Goal: Task Accomplishment & Management: Use online tool/utility

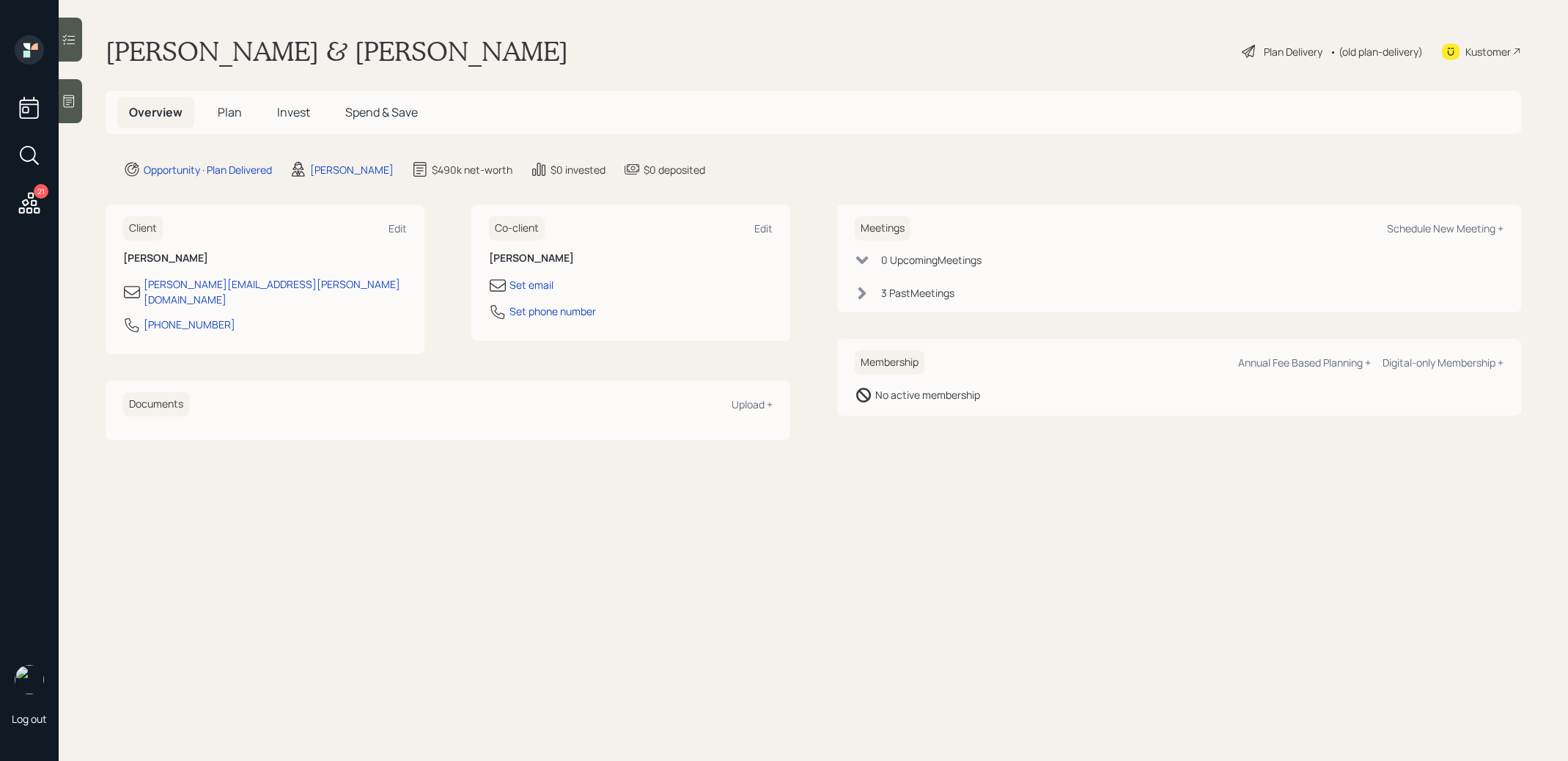
click at [67, 99] on icon at bounding box center [68, 101] width 15 height 15
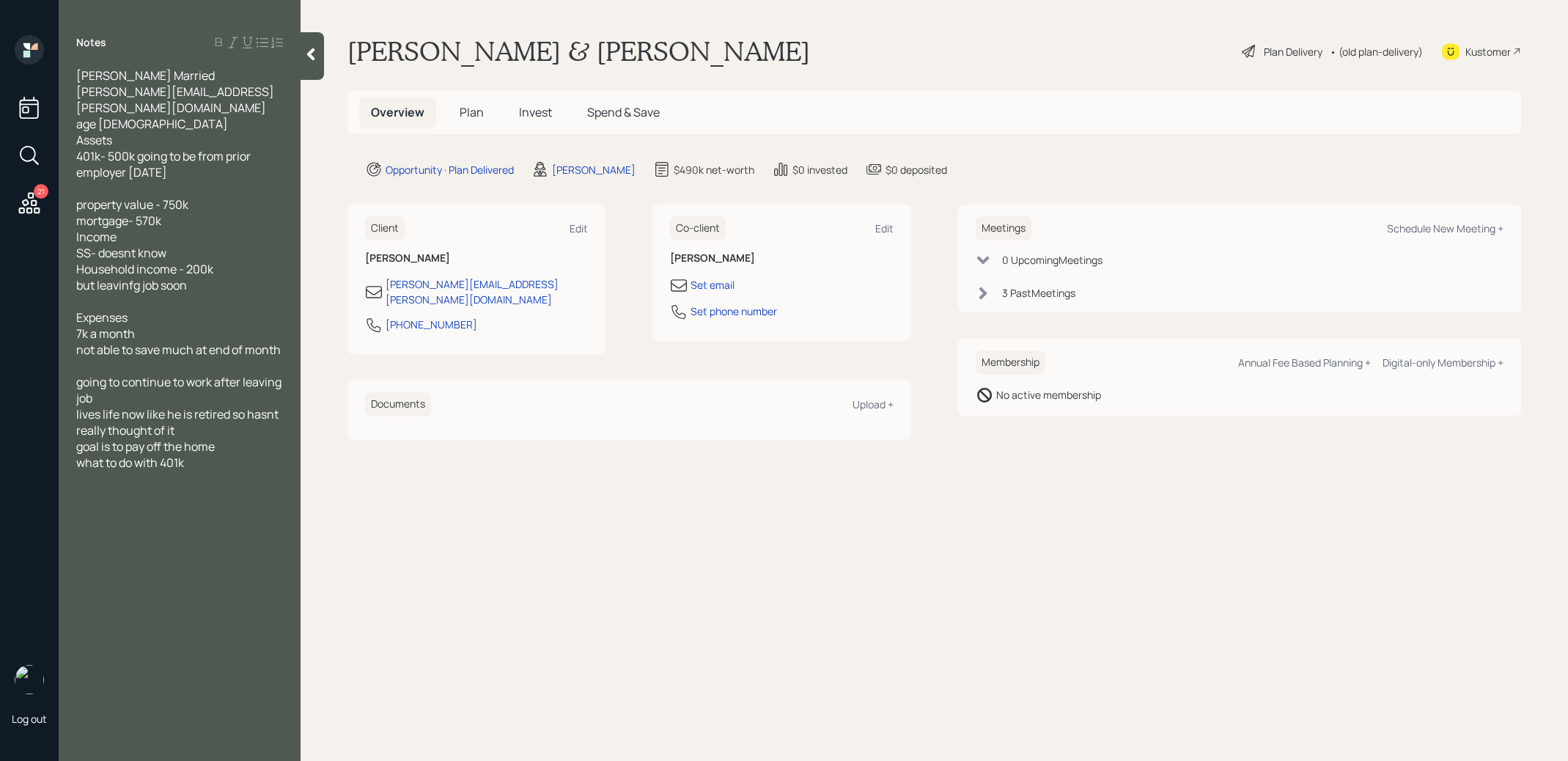
click at [313, 70] on div at bounding box center [312, 56] width 24 height 47
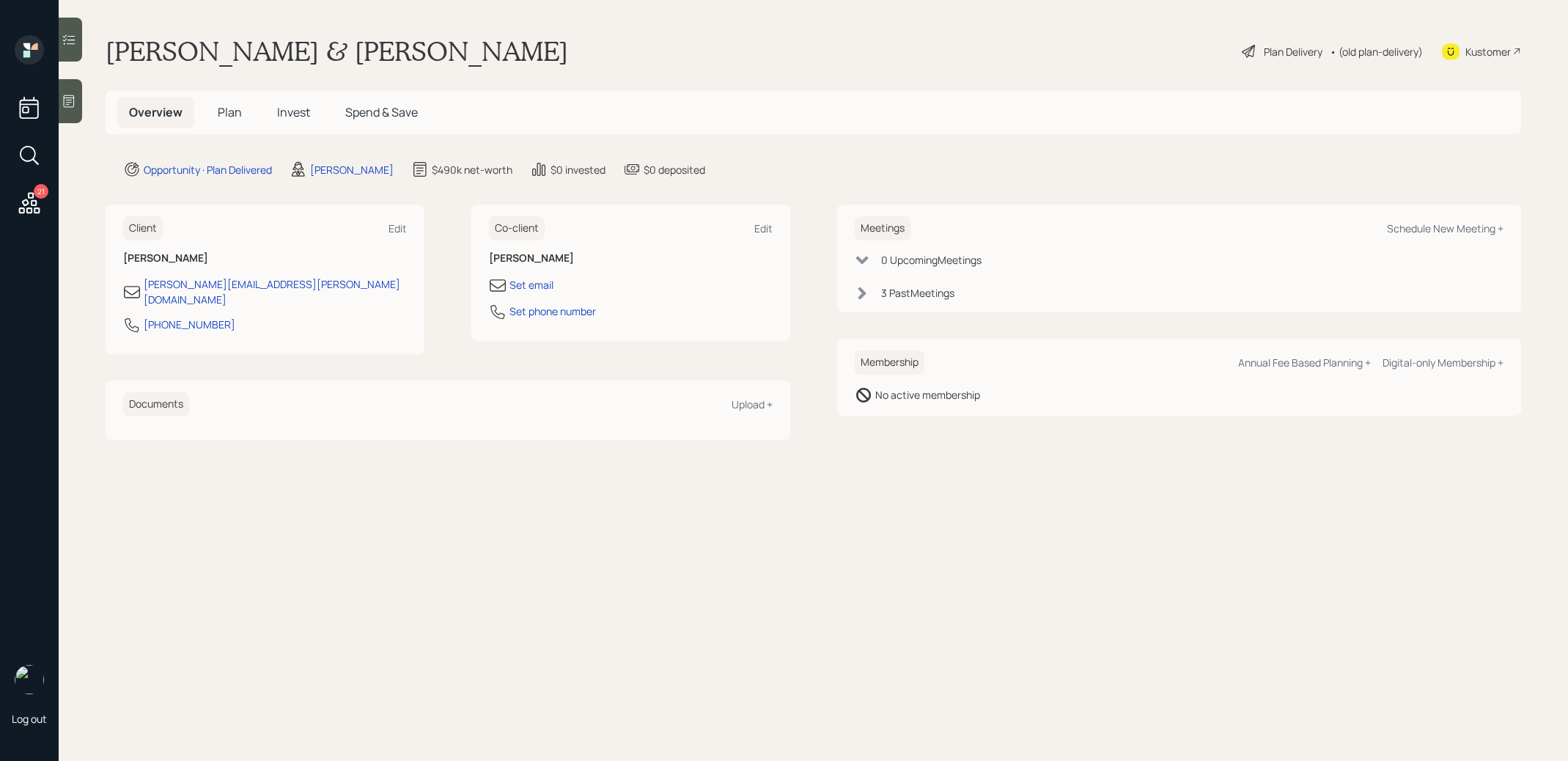
click at [37, 203] on icon at bounding box center [30, 202] width 21 height 21
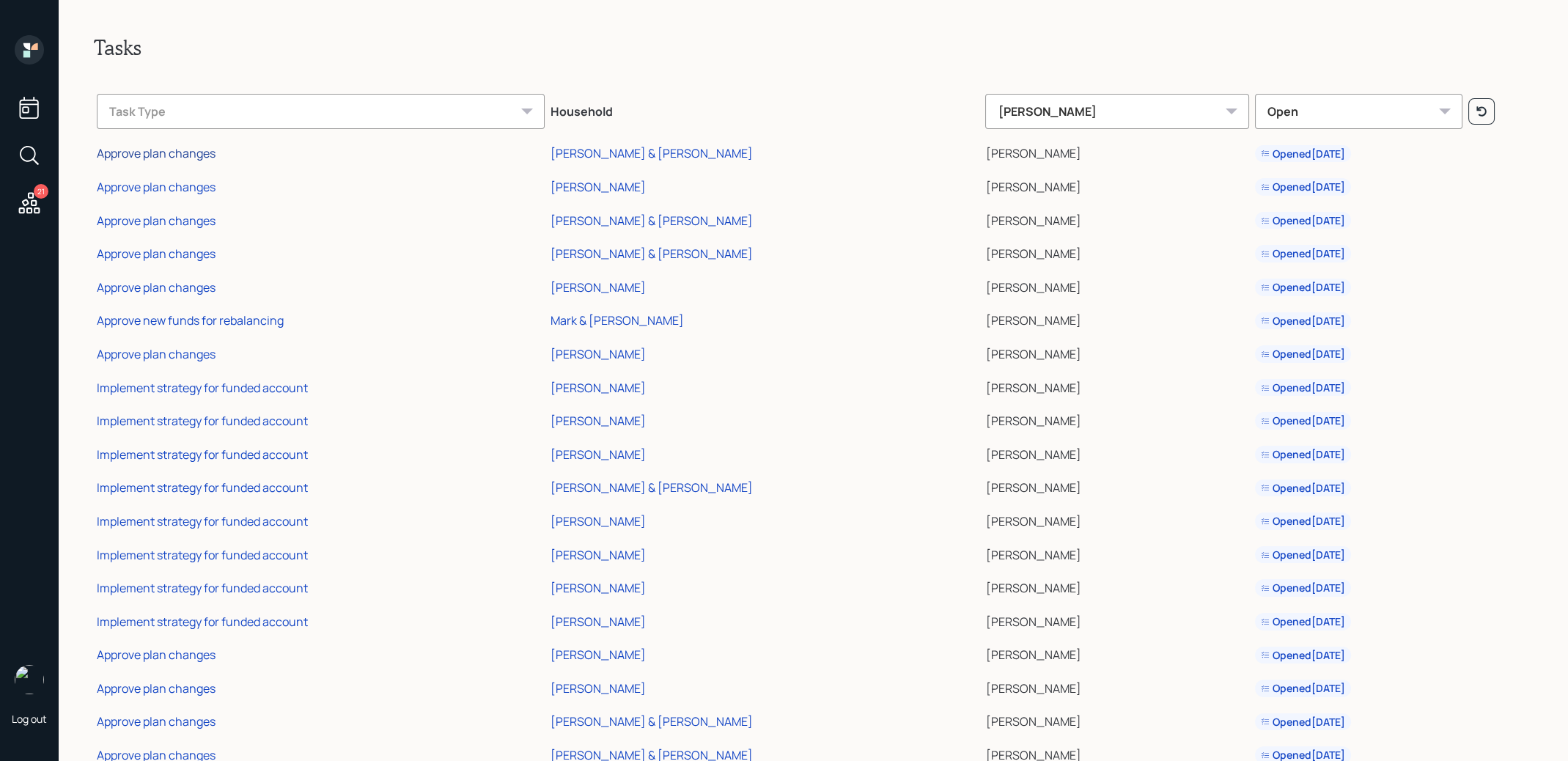
click at [173, 155] on div "Approve plan changes" at bounding box center [156, 153] width 119 height 16
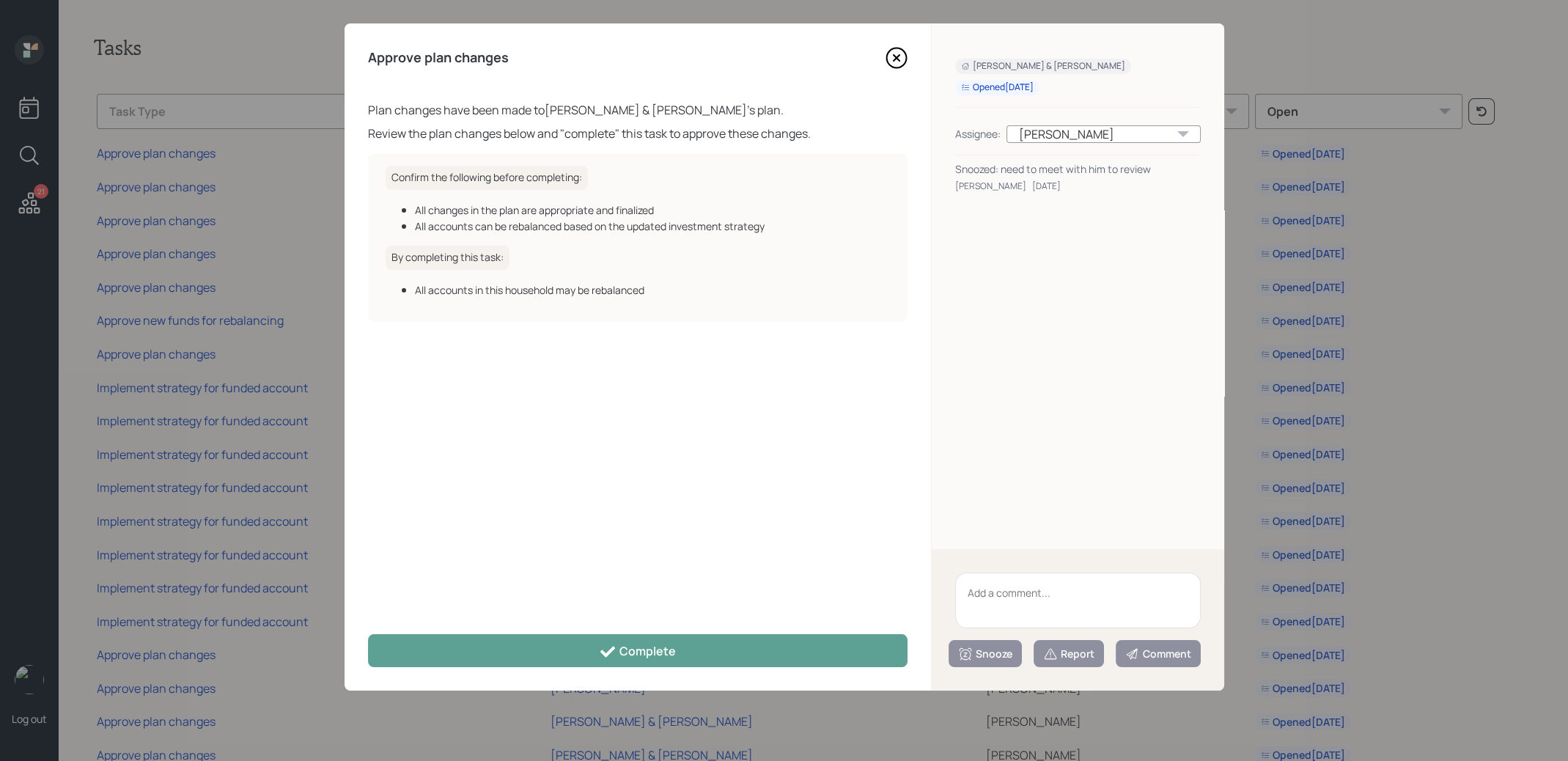
click at [900, 59] on icon at bounding box center [896, 58] width 22 height 22
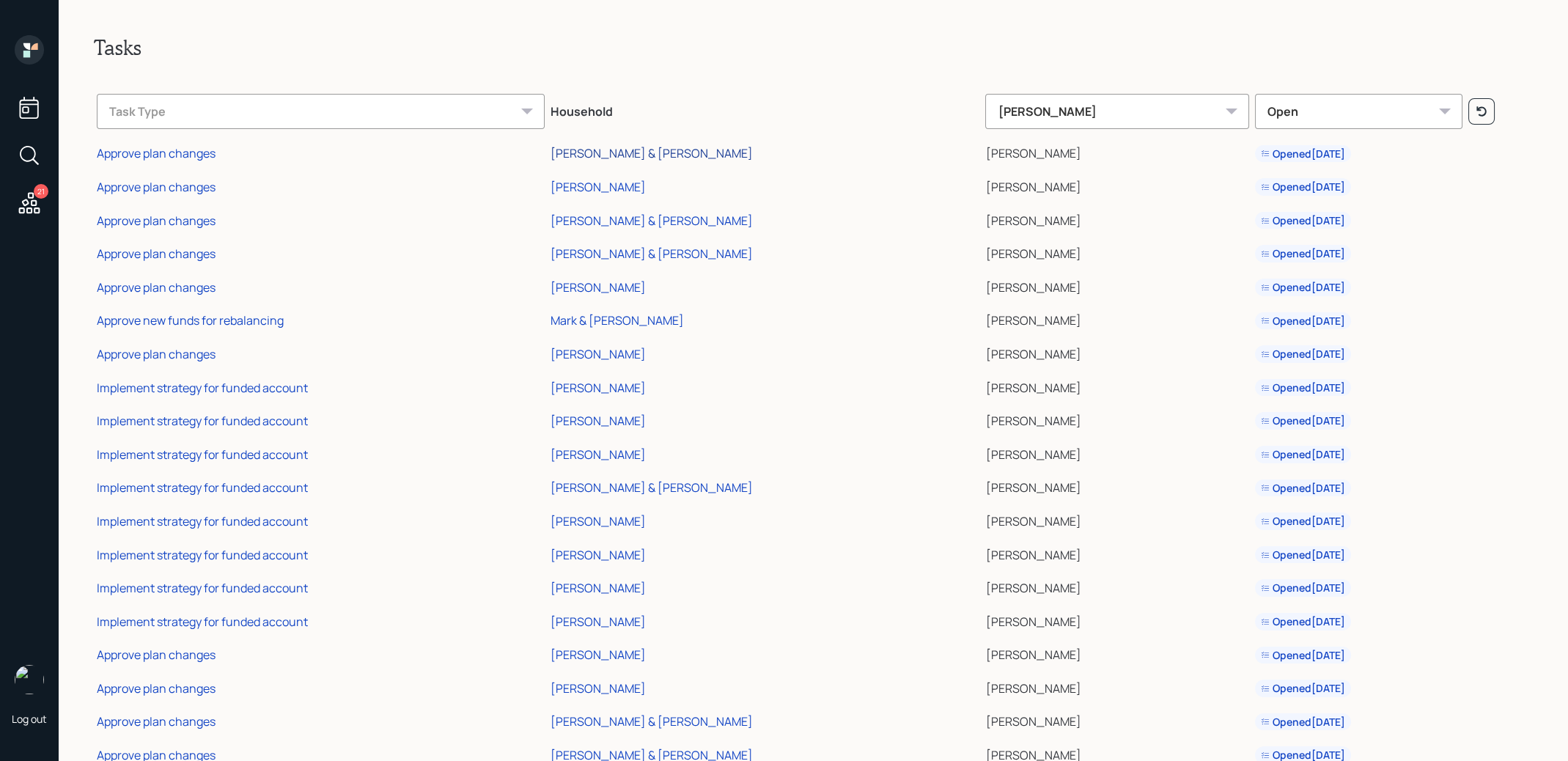
click at [551, 150] on div "[PERSON_NAME] & [PERSON_NAME]" at bounding box center [652, 153] width 202 height 16
